Goal: Transaction & Acquisition: Purchase product/service

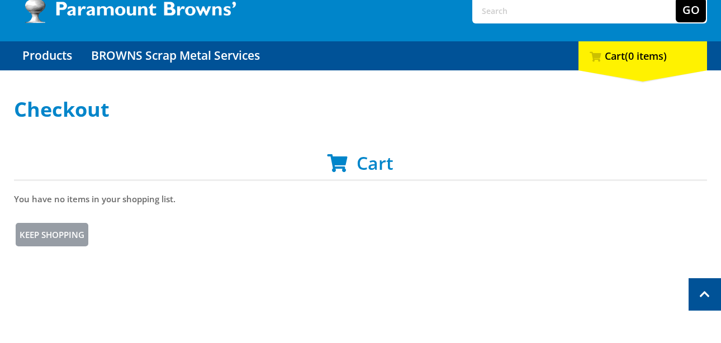
scroll to position [56, 0]
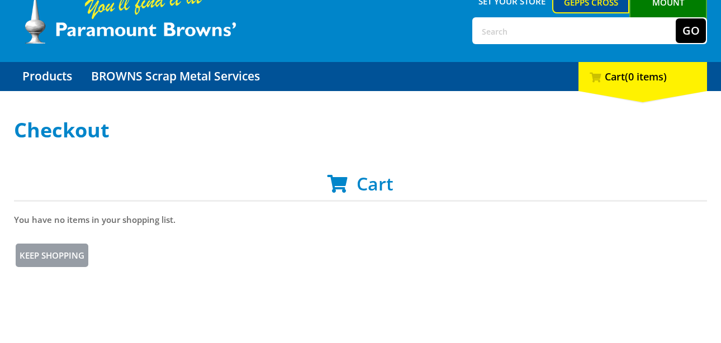
click at [523, 36] on input "text" at bounding box center [574, 30] width 202 height 25
type input "bulk bins"
click at [689, 23] on button "Go" at bounding box center [691, 30] width 30 height 25
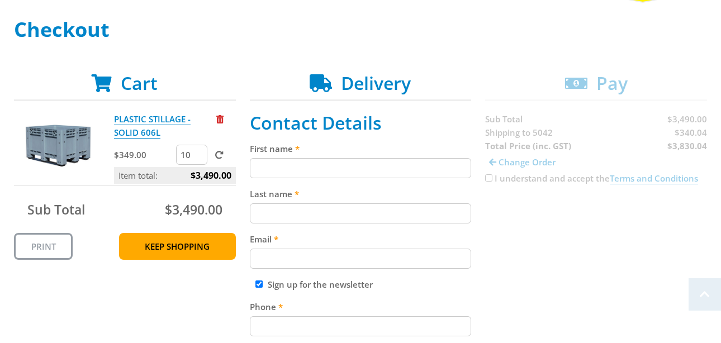
scroll to position [224, 0]
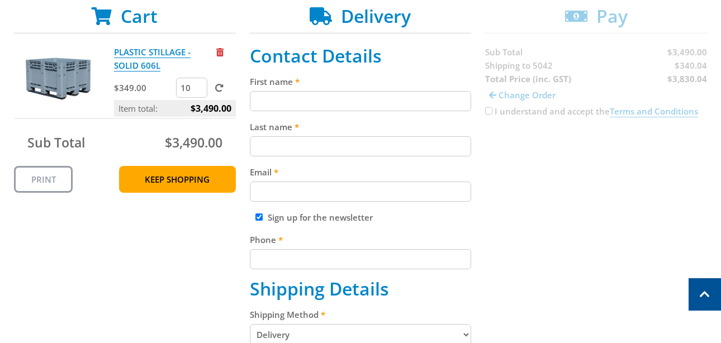
click at [320, 98] on input "First name" at bounding box center [361, 101] width 222 height 20
type input "[PERSON_NAME]"
type input "[PERSON_NAME][EMAIL_ADDRESS][PERSON_NAME][DOMAIN_NAME]"
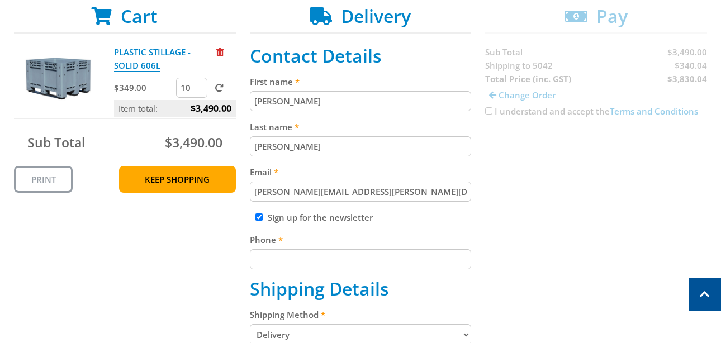
type input "0415158915"
type input "Chrysos Corporation"
type input "Unit B / [STREET_ADDRESS][PERSON_NAME]"
type input "[GEOGRAPHIC_DATA]"
select select "SA"
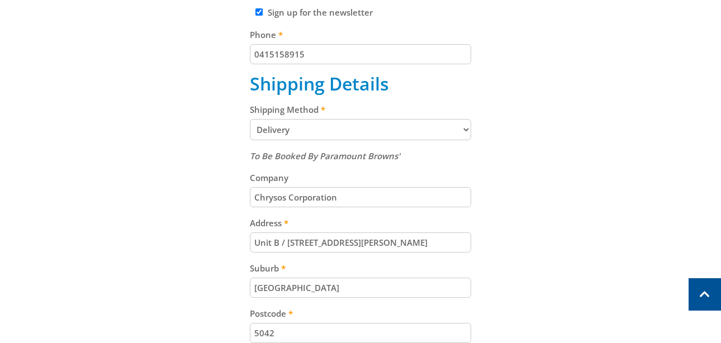
scroll to position [447, 0]
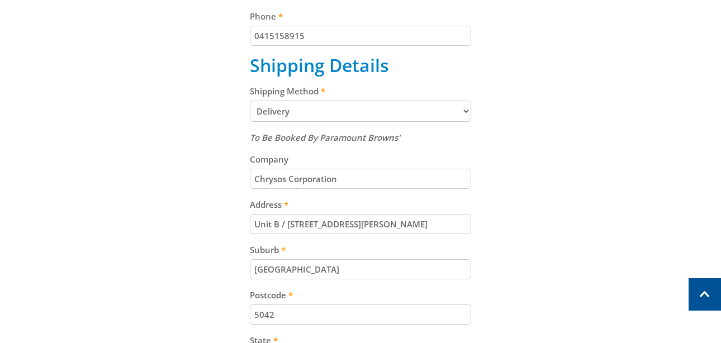
click at [406, 178] on input "Chrysos Corporation" at bounding box center [361, 179] width 222 height 20
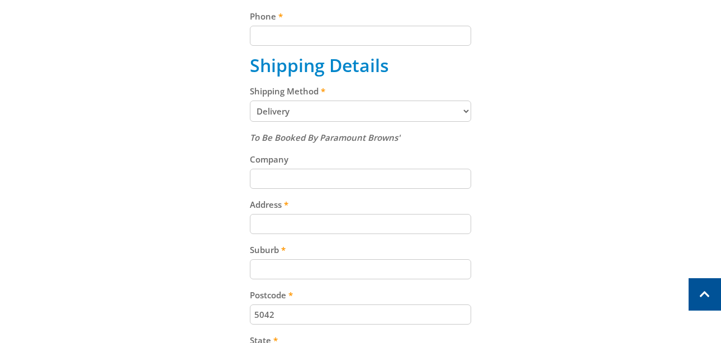
select select
click at [287, 181] on input "Company" at bounding box center [361, 179] width 222 height 20
type input "Chrysos AU Corporation"
type input "[PERSON_NAME]"
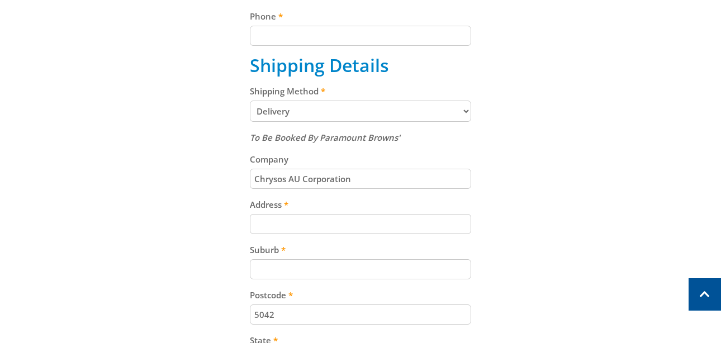
type input "[PERSON_NAME]"
type input "[PERSON_NAME][EMAIL_ADDRESS][PERSON_NAME][DOMAIN_NAME]"
type input "0415158915"
type input "[STREET_ADDRESS]"
type input "Tonsley"
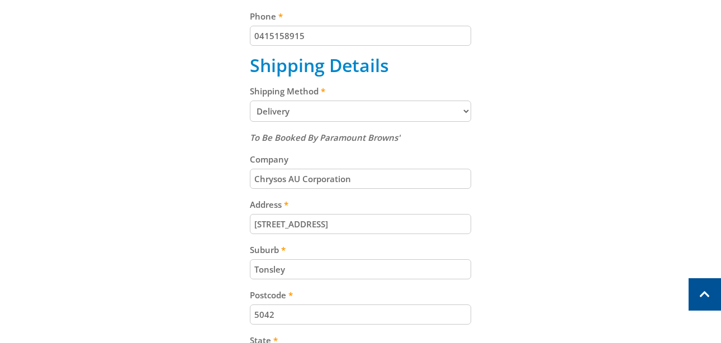
select select "SA"
type input "Chrysos Corporation"
click at [347, 177] on input "Chrysos Corporation" at bounding box center [361, 179] width 222 height 20
select select
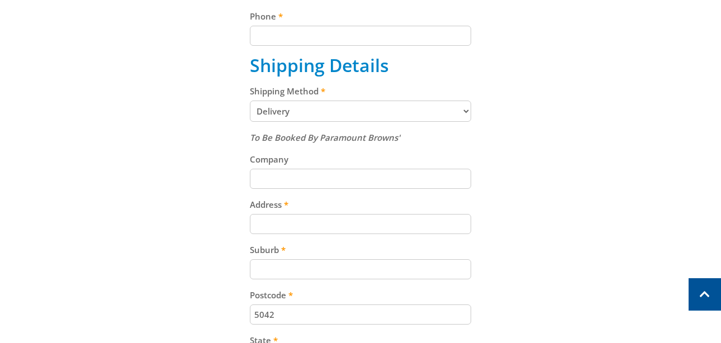
scroll to position [463, 0]
type input "Chrysos Corporation"
type input "[PERSON_NAME]"
type input "[PERSON_NAME][EMAIL_ADDRESS][PERSON_NAME][DOMAIN_NAME]"
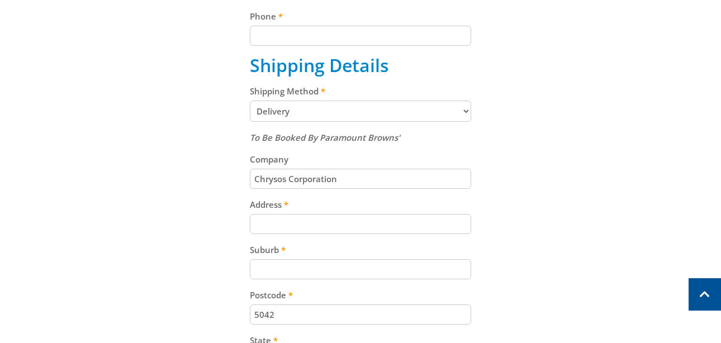
type input "0415158915"
type input "Unit B / [STREET_ADDRESS][PERSON_NAME]"
type input "[GEOGRAPHIC_DATA]"
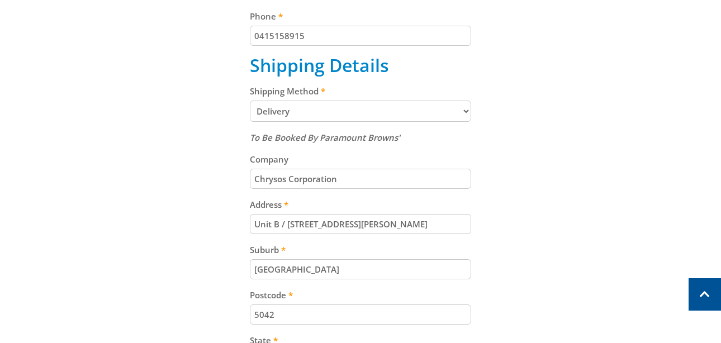
select select "SA"
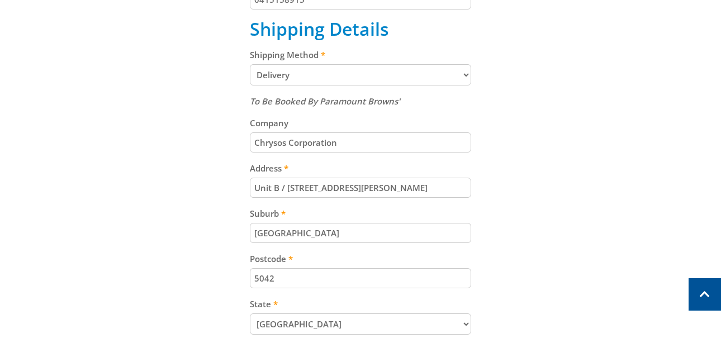
scroll to position [503, 0]
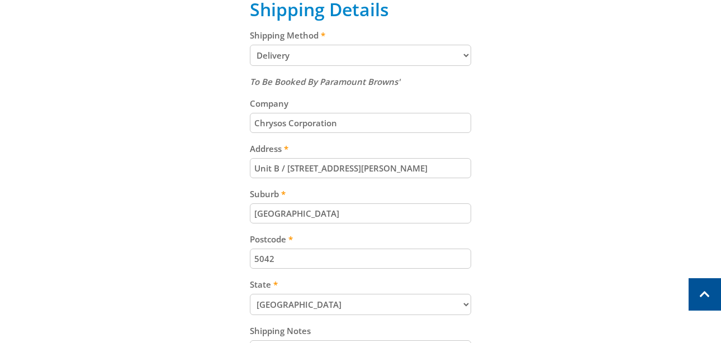
drag, startPoint x: 287, startPoint y: 259, endPoint x: 222, endPoint y: 249, distance: 65.5
click at [222, 249] on div "Cart PLASTIC STILLAGE - SOLID 606L $349.00 10 Item total: $3,490.00 Sub Total $…" at bounding box center [360, 83] width 693 height 715
type input "a"
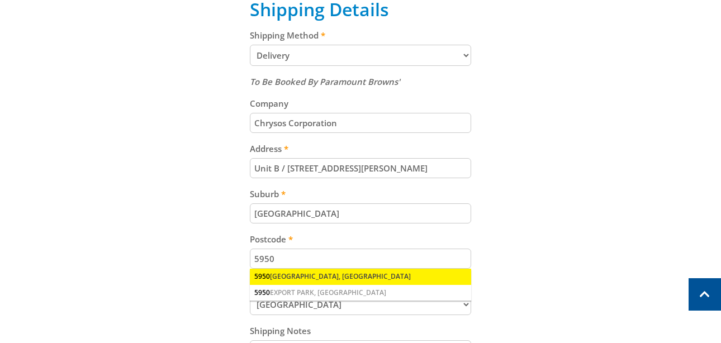
type input "5950"
click at [297, 276] on div "[GEOGRAPHIC_DATA], [GEOGRAPHIC_DATA]" at bounding box center [361, 277] width 222 height 16
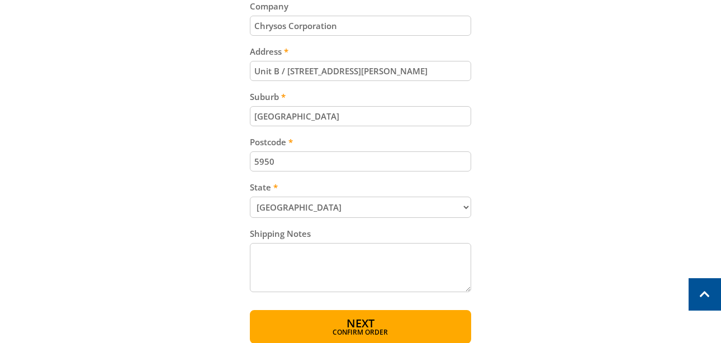
scroll to position [615, 0]
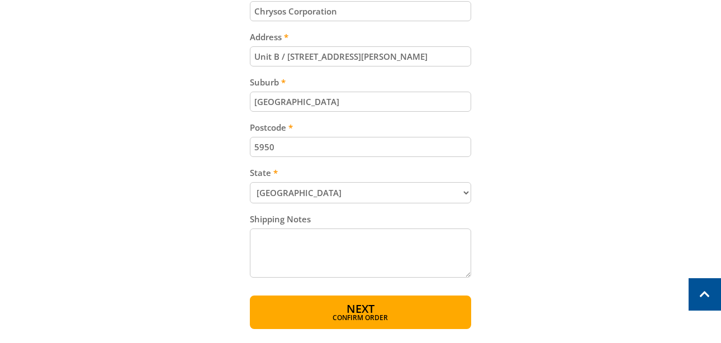
click at [260, 236] on textarea "Shipping Notes" at bounding box center [361, 253] width 222 height 49
paste textarea "0409224998"
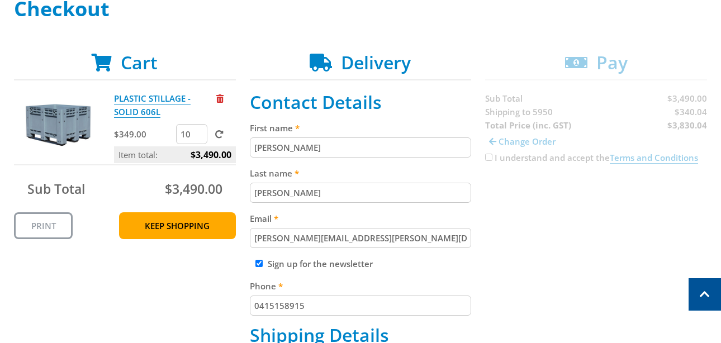
scroll to position [168, 0]
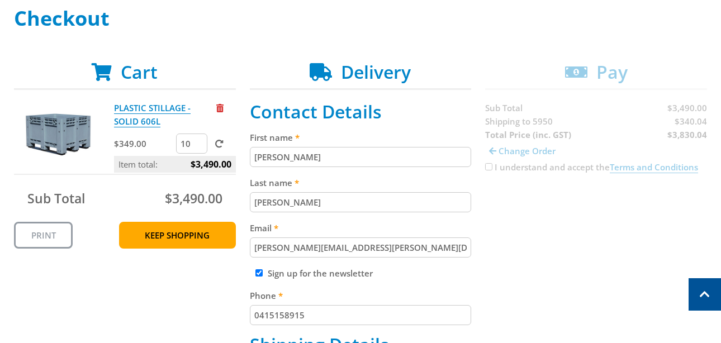
type textarea "Please call [PERSON_NAME] at time of delivery 0409224998"
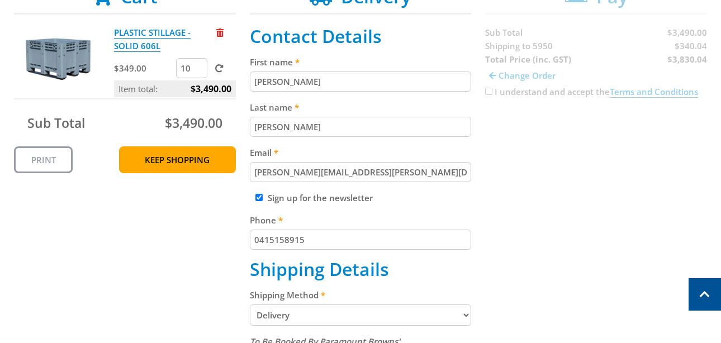
scroll to position [224, 0]
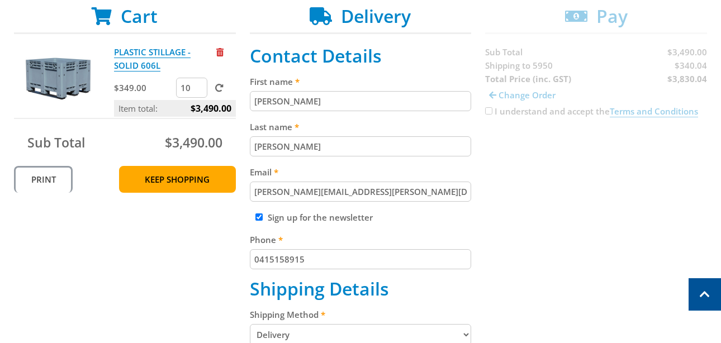
click at [53, 179] on link "Print" at bounding box center [43, 179] width 59 height 27
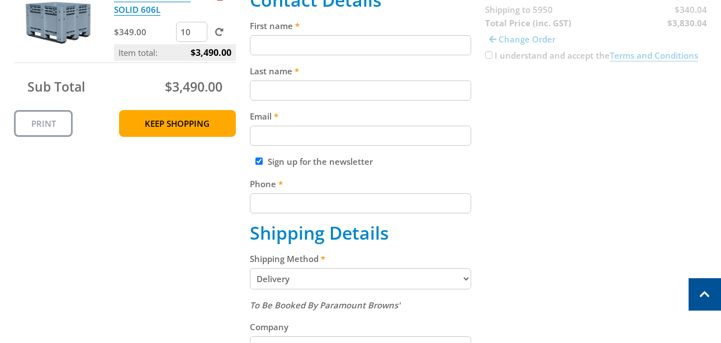
scroll to position [335, 0]
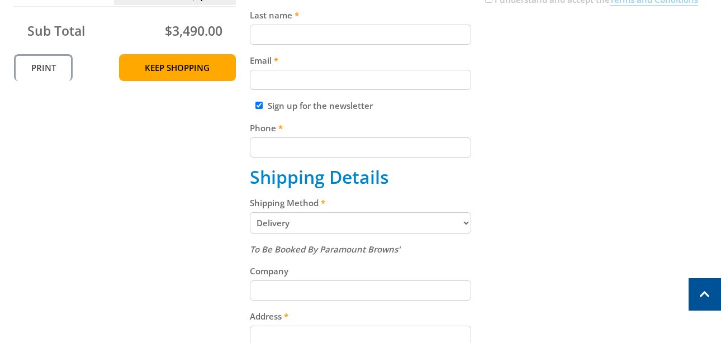
click at [44, 72] on link "Print" at bounding box center [43, 67] width 59 height 27
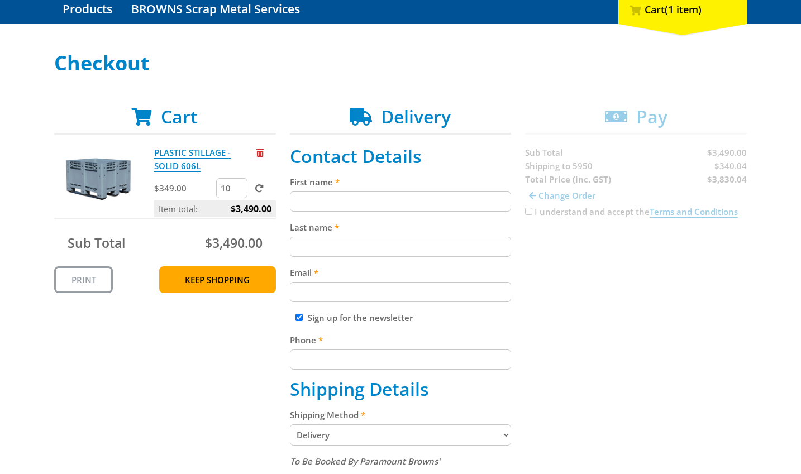
scroll to position [132, 0]
